Goal: Information Seeking & Learning: Learn about a topic

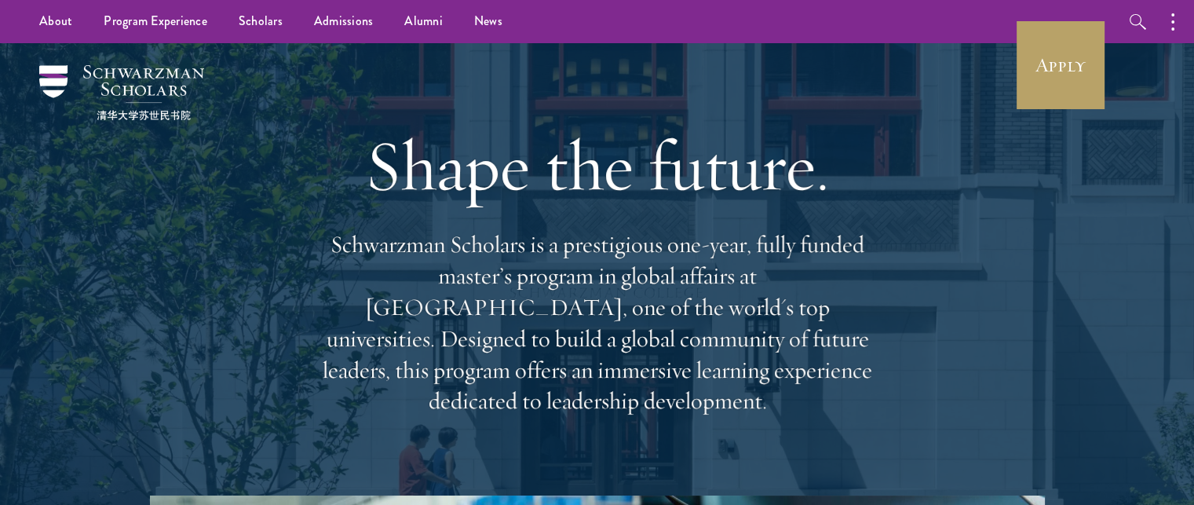
scroll to position [9, 0]
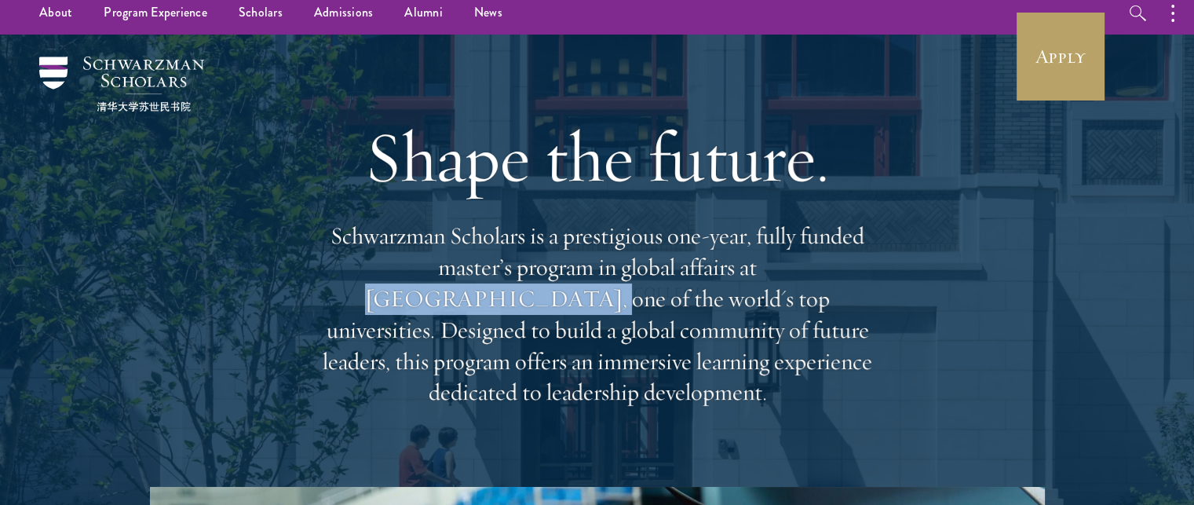
drag, startPoint x: 767, startPoint y: 257, endPoint x: 418, endPoint y: 288, distance: 350.7
click at [418, 288] on p "Schwarzman Scholars is a prestigious one-year, fully funded master’s program in…" at bounding box center [597, 315] width 565 height 188
drag, startPoint x: 352, startPoint y: 227, endPoint x: 736, endPoint y: 377, distance: 412.8
click at [736, 377] on p "Schwarzman Scholars is a prestigious one-year, fully funded master’s program in…" at bounding box center [597, 315] width 565 height 188
copy p "Schwarzman Scholars is a prestigious one-year, fully funded master’s program in…"
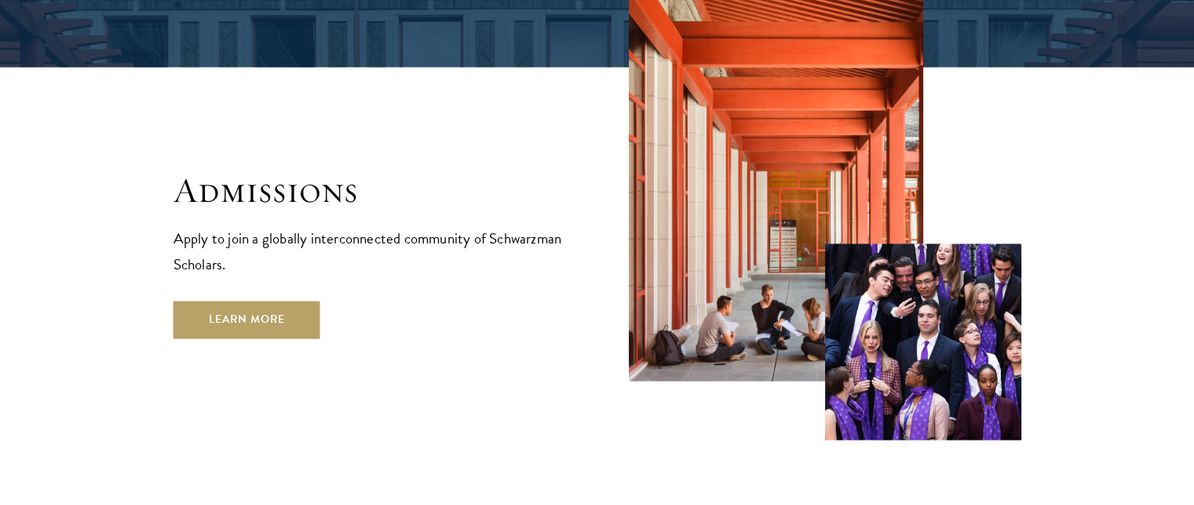
scroll to position [2574, 0]
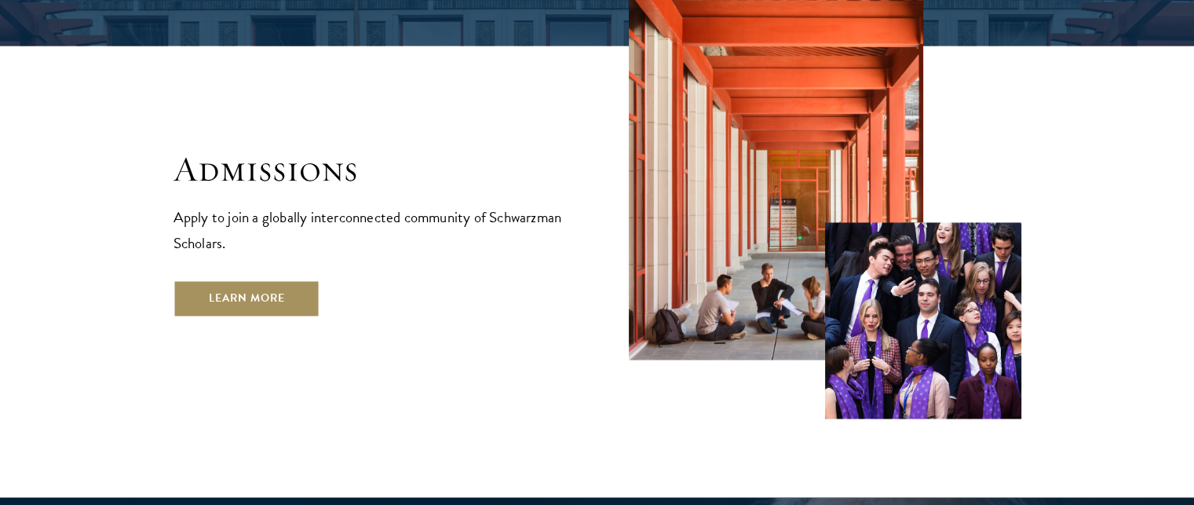
click at [250, 279] on link "Learn More" at bounding box center [246, 298] width 147 height 38
